Goal: Information Seeking & Learning: Learn about a topic

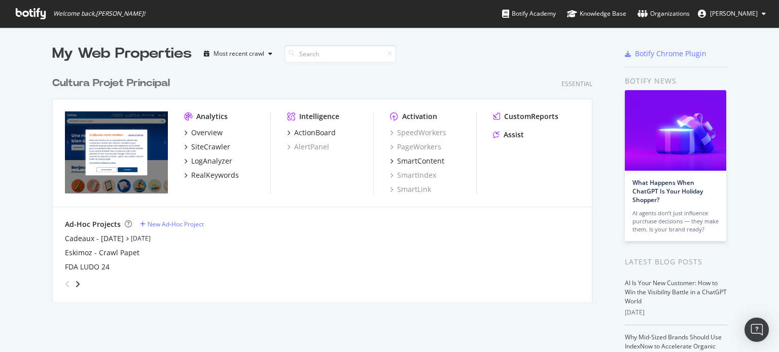
scroll to position [345, 763]
click at [199, 148] on div "SiteCrawler" at bounding box center [210, 147] width 39 height 10
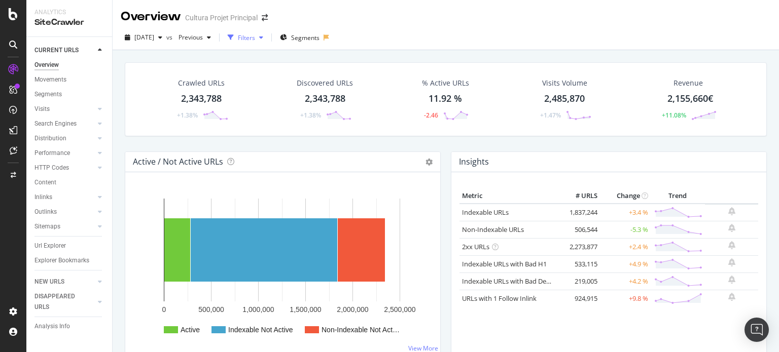
click at [267, 42] on div "Filters" at bounding box center [246, 37] width 44 height 15
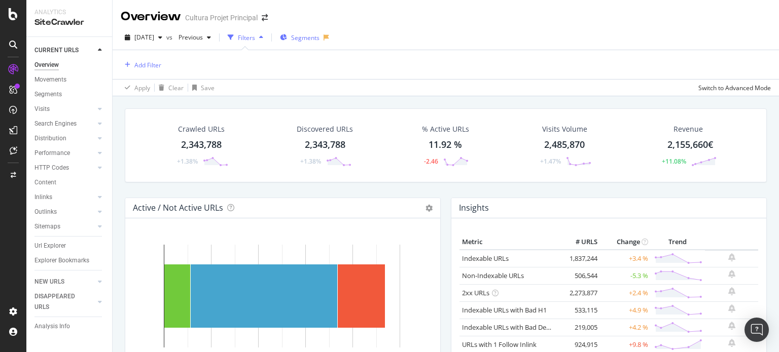
click at [319, 41] on span "Segments" at bounding box center [305, 37] width 28 height 9
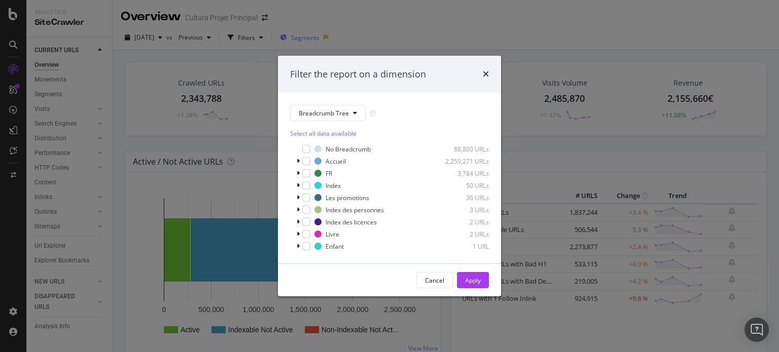
click at [322, 41] on div "Filter the report on a dimension Breadcrumb Tree Select all data available No B…" at bounding box center [389, 176] width 779 height 352
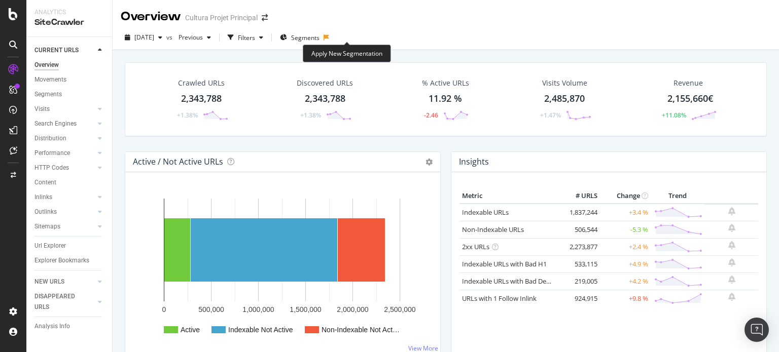
click at [329, 38] on icon at bounding box center [326, 37] width 6 height 6
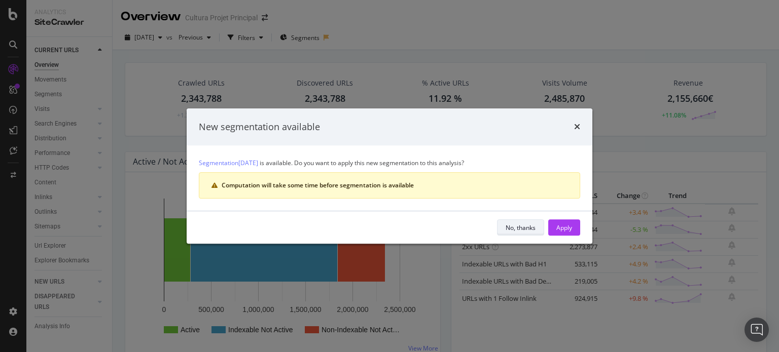
click at [512, 231] on div "No, thanks" at bounding box center [520, 228] width 30 height 9
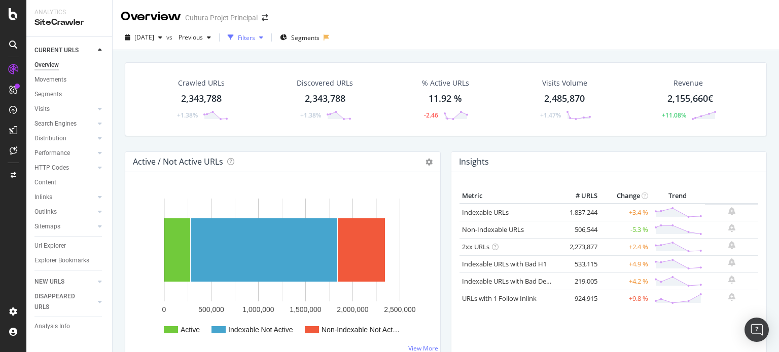
click at [260, 44] on div "Filters" at bounding box center [246, 37] width 44 height 15
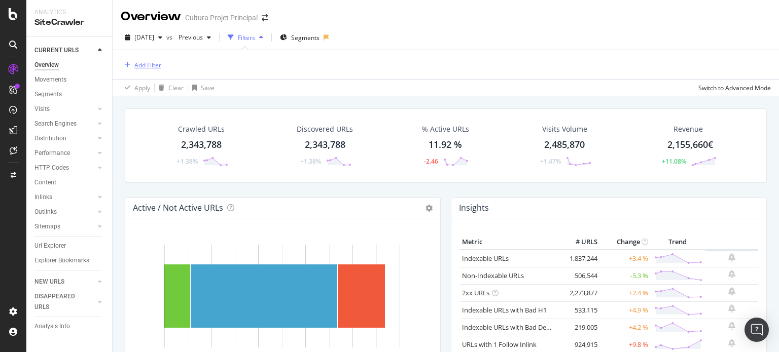
click at [143, 62] on div "Add Filter" at bounding box center [147, 65] width 27 height 9
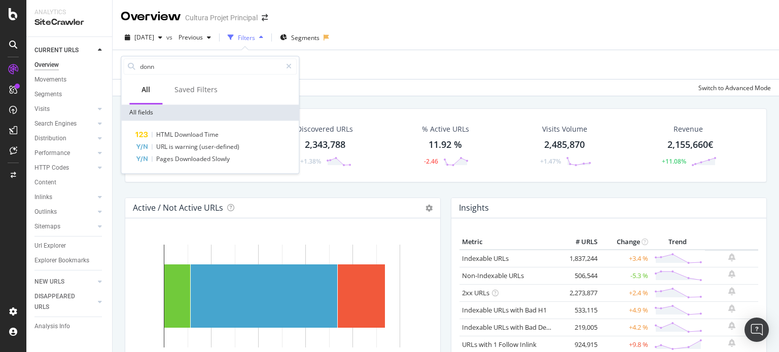
drag, startPoint x: 166, startPoint y: 68, endPoint x: 64, endPoint y: 61, distance: 102.6
click at [65, 61] on body "Analytics SiteCrawler CURRENT URLS Overview Movements Segments Visits Analysis …" at bounding box center [389, 176] width 779 height 352
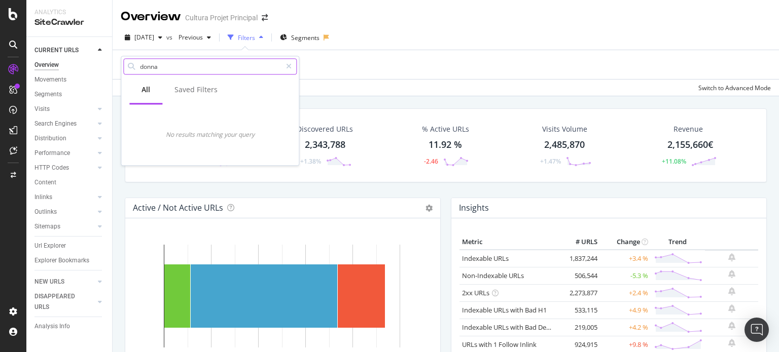
click at [155, 67] on input "donna" at bounding box center [210, 66] width 142 height 15
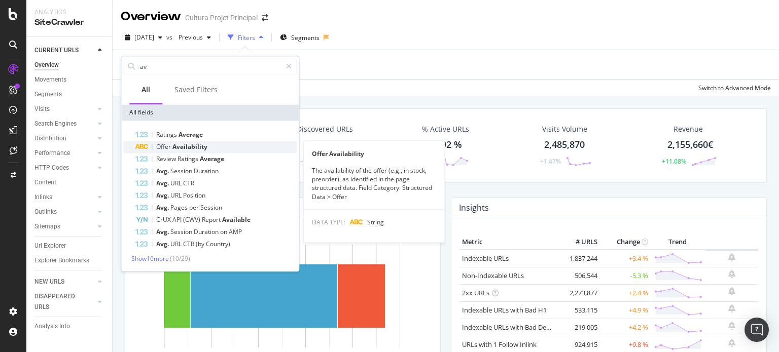
type input "av"
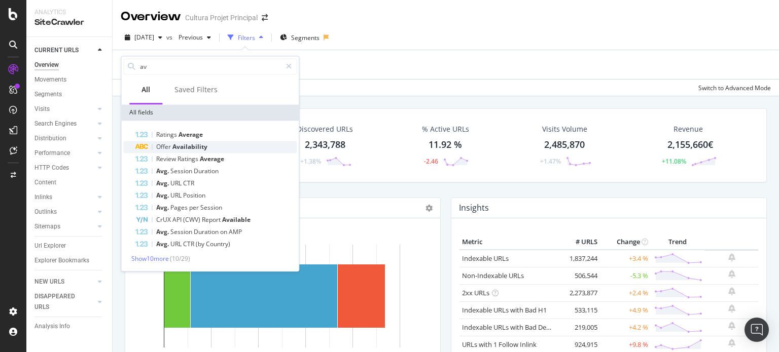
click at [187, 148] on span "Availability" at bounding box center [189, 146] width 35 height 9
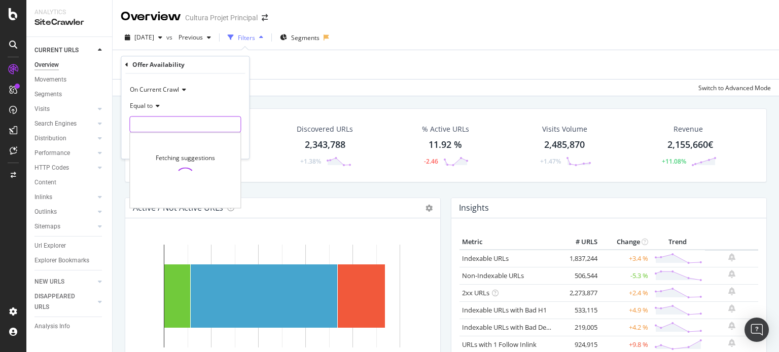
click at [152, 117] on input "text" at bounding box center [185, 125] width 111 height 16
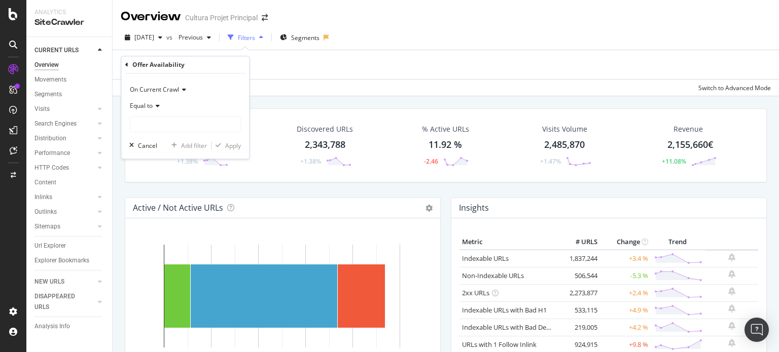
click at [152, 105] on span "Equal to" at bounding box center [141, 106] width 23 height 9
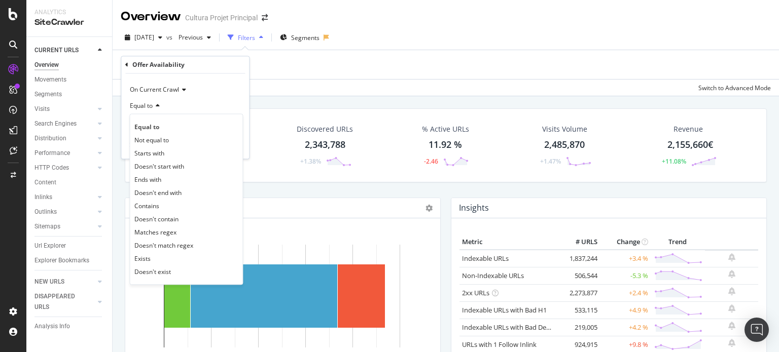
click at [152, 105] on span "Equal to" at bounding box center [141, 106] width 23 height 9
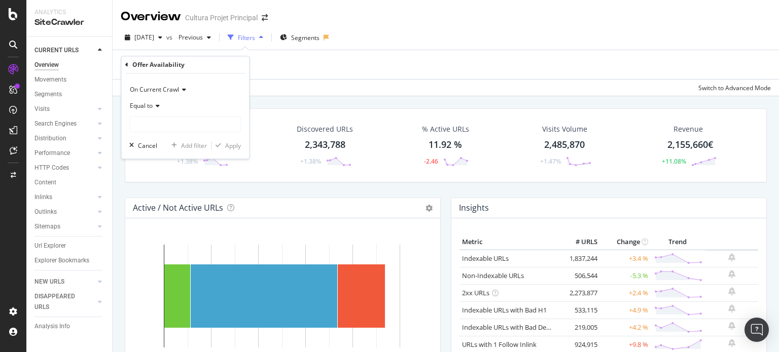
click at [152, 105] on span "Equal to" at bounding box center [141, 106] width 23 height 9
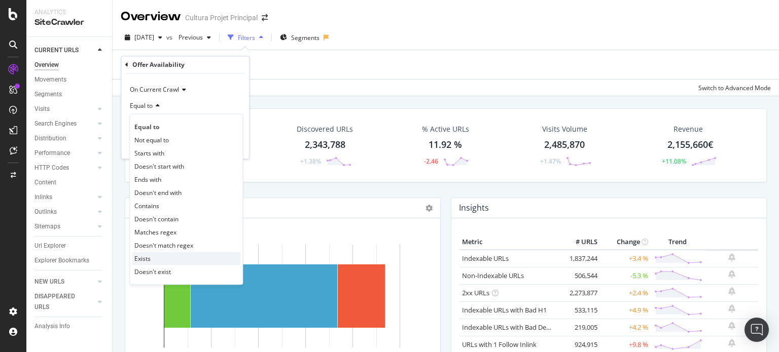
click at [153, 262] on div "Exists" at bounding box center [186, 258] width 108 height 13
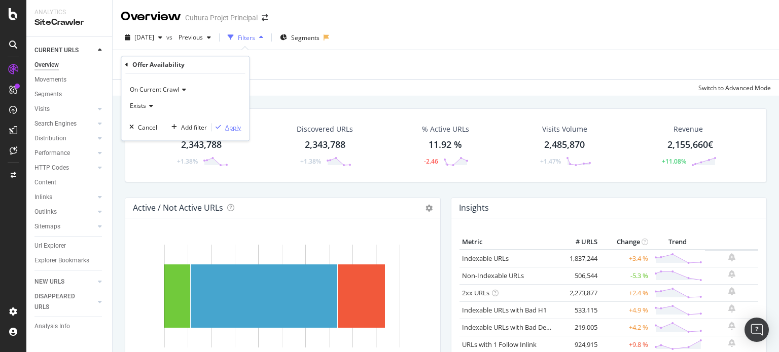
click at [232, 125] on div "Apply" at bounding box center [233, 127] width 16 height 9
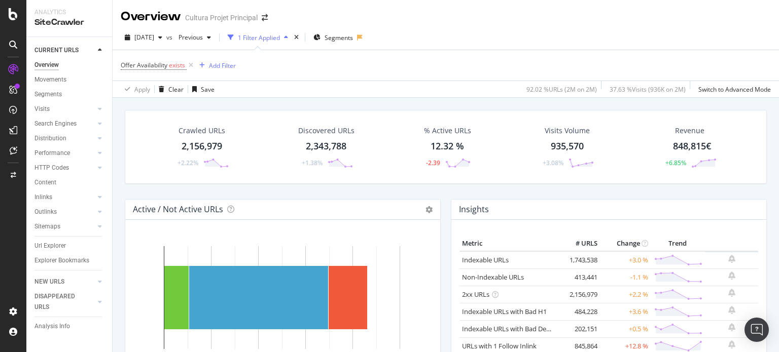
drag, startPoint x: 198, startPoint y: 147, endPoint x: 778, endPoint y: 24, distance: 593.3
click at [198, 147] on div "2,156,979" at bounding box center [201, 146] width 41 height 13
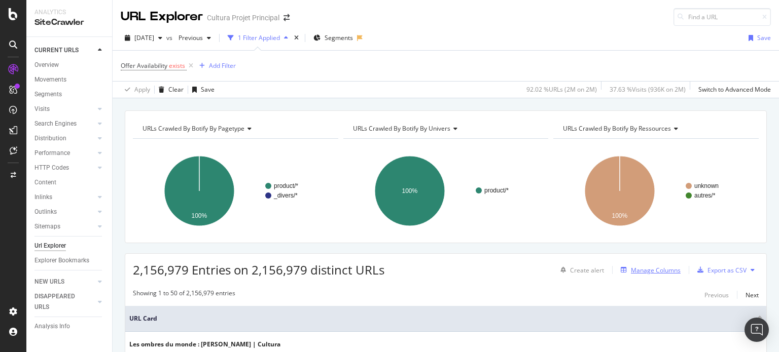
click at [638, 274] on div "Manage Columns" at bounding box center [648, 270] width 64 height 11
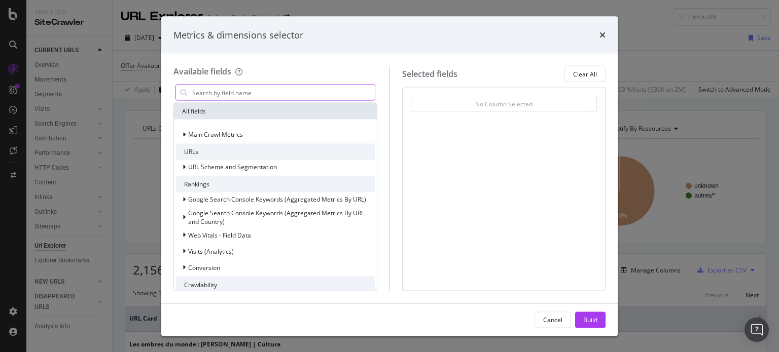
click at [227, 93] on input "modal" at bounding box center [282, 92] width 183 height 15
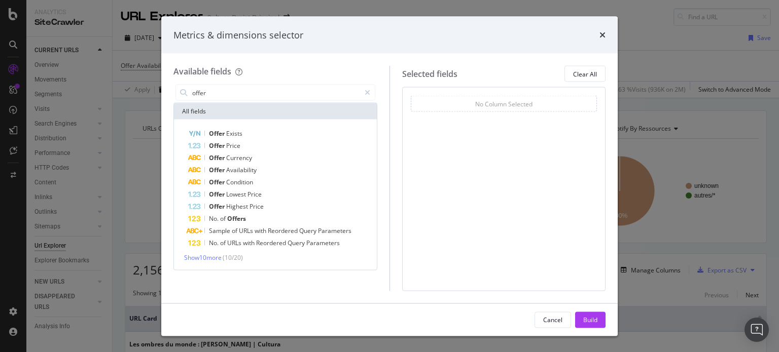
drag, startPoint x: 215, startPoint y: 92, endPoint x: 167, endPoint y: 87, distance: 49.0
click at [167, 87] on div "Available fields offer All fields Offer Exists Offer Price Offer Currency Offer…" at bounding box center [389, 178] width 456 height 249
drag, startPoint x: 233, startPoint y: 93, endPoint x: 99, endPoint y: 67, distance: 136.7
click at [99, 67] on div "Metrics & dimensions selector Available fields avis All fields Visit Probabilit…" at bounding box center [389, 176] width 779 height 352
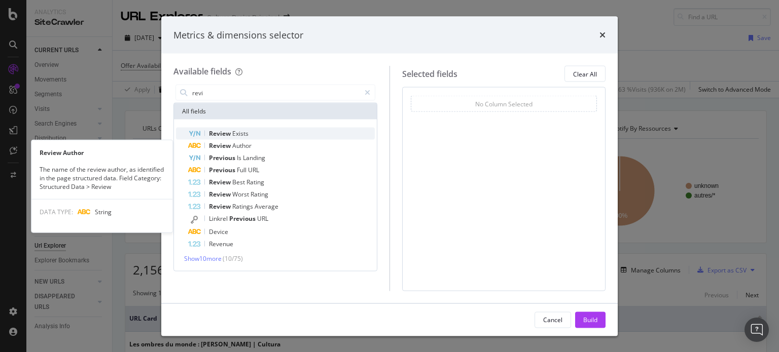
type input "revi"
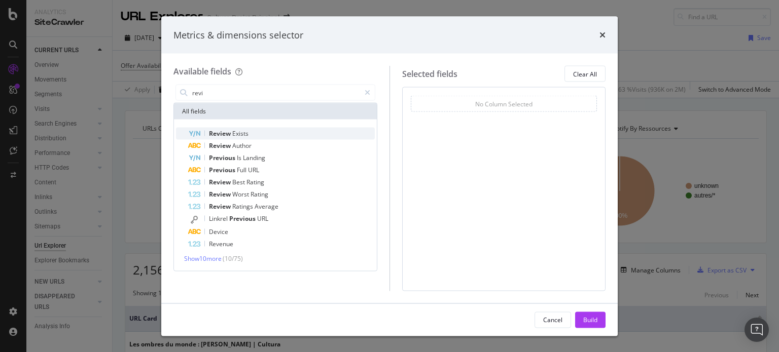
click at [260, 138] on div "Review Exists" at bounding box center [281, 134] width 187 height 12
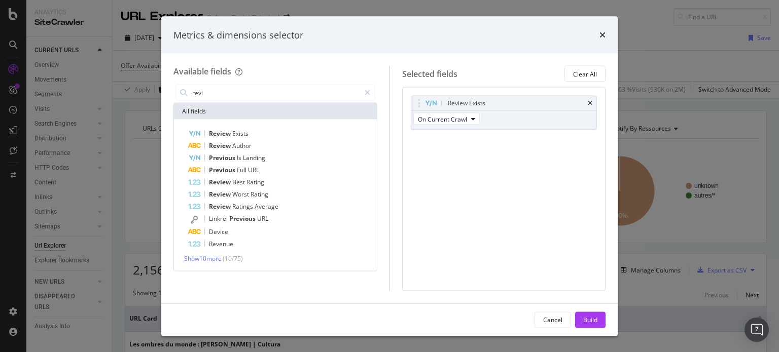
click at [260, 138] on div "Review Exists" at bounding box center [281, 134] width 187 height 12
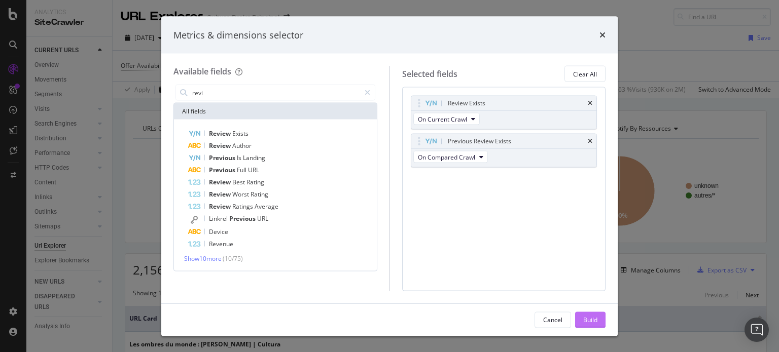
click at [589, 318] on div "Build" at bounding box center [590, 319] width 14 height 9
